Goal: Task Accomplishment & Management: Manage account settings

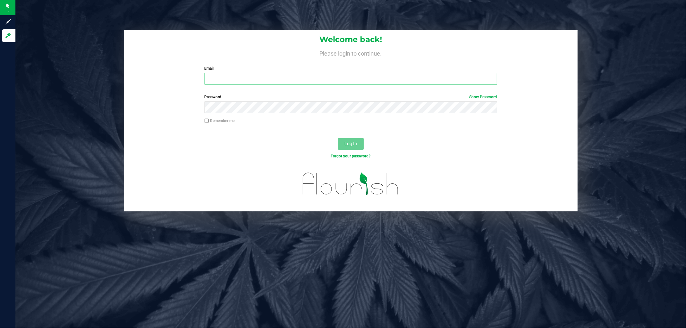
click at [227, 81] on input "Email" at bounding box center [351, 79] width 293 height 12
type input "[EMAIL_ADDRESS][DOMAIN_NAME]"
click at [338, 138] on button "Log In" at bounding box center [351, 144] width 26 height 12
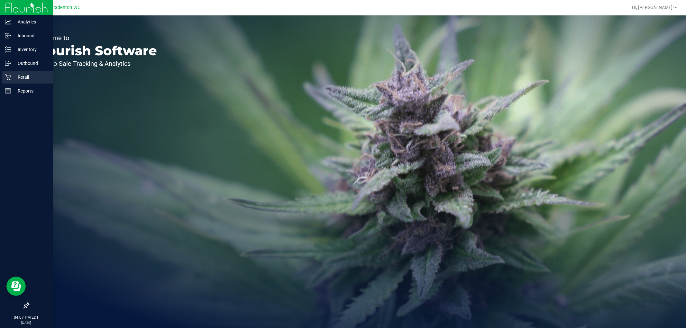
click at [14, 80] on p "Retail" at bounding box center [30, 77] width 39 height 8
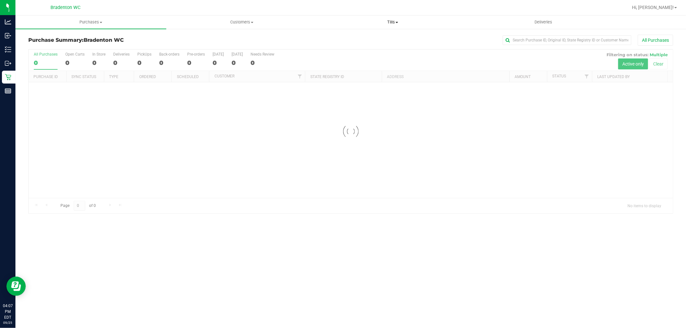
click at [392, 20] on span "Tills" at bounding box center [392, 22] width 150 height 6
click at [387, 38] on li "Manage tills" at bounding box center [392, 39] width 151 height 8
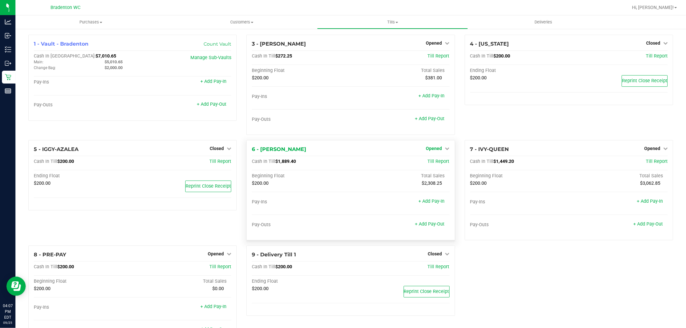
click at [440, 149] on link "Opened" at bounding box center [437, 148] width 23 height 5
click at [439, 162] on link "Close Till" at bounding box center [434, 162] width 17 height 5
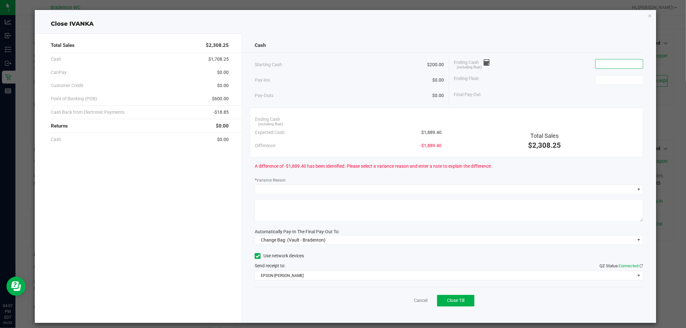
click at [619, 65] on input at bounding box center [619, 64] width 47 height 9
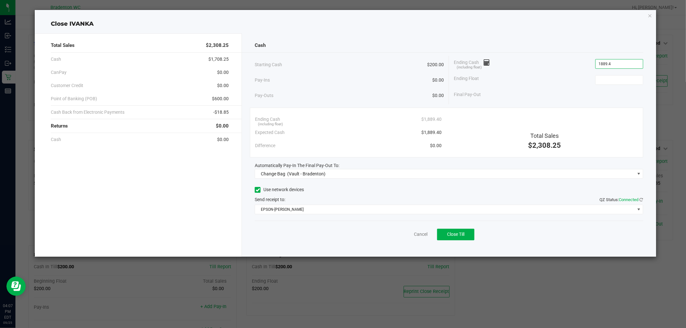
type input "$1,889.40"
type input "1"
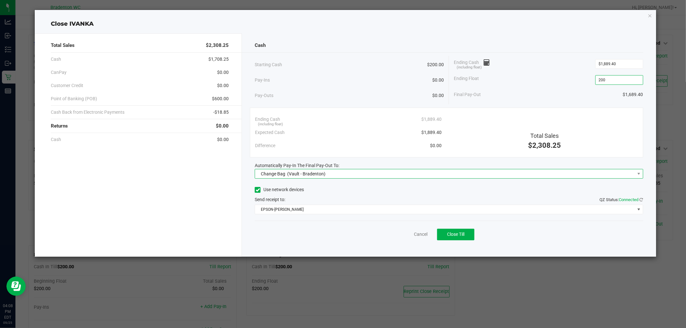
type input "$200.00"
click at [507, 174] on span "Change Bag (Vault - Bradenton)" at bounding box center [445, 174] width 380 height 9
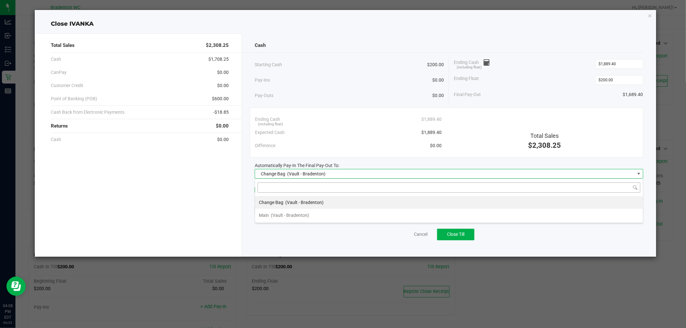
scroll to position [10, 388]
click at [419, 218] on li "Main (Vault - Bradenton)" at bounding box center [449, 215] width 388 height 13
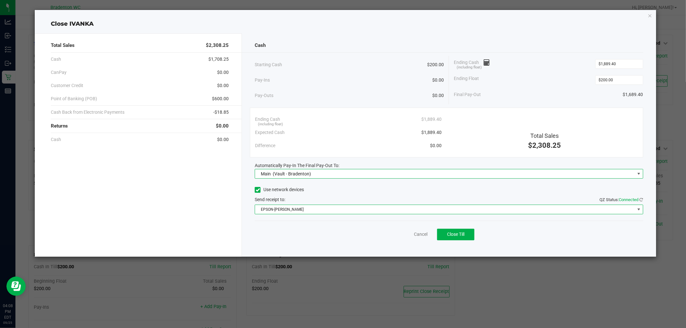
click at [417, 211] on span "EPSON-[PERSON_NAME]" at bounding box center [445, 209] width 380 height 9
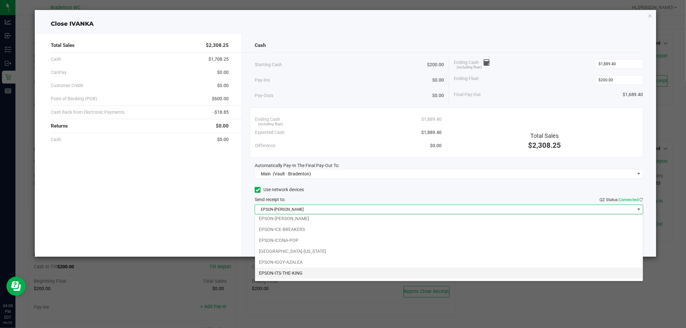
scroll to position [68, 0]
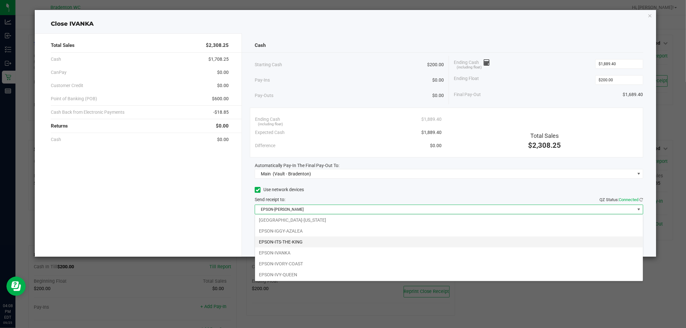
click at [374, 241] on li "EPSON-ITS-THE-KING" at bounding box center [449, 242] width 388 height 11
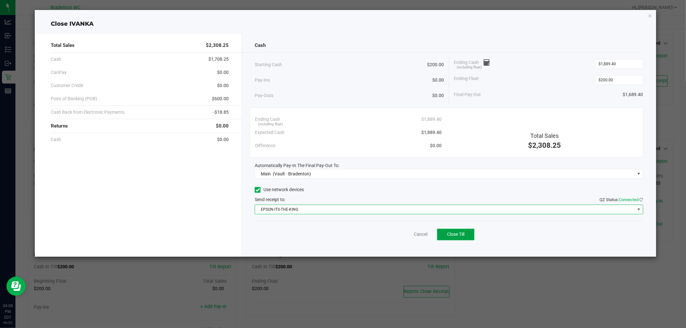
click at [465, 237] on button "Close Till" at bounding box center [455, 235] width 37 height 12
